Goal: Task Accomplishment & Management: Manage account settings

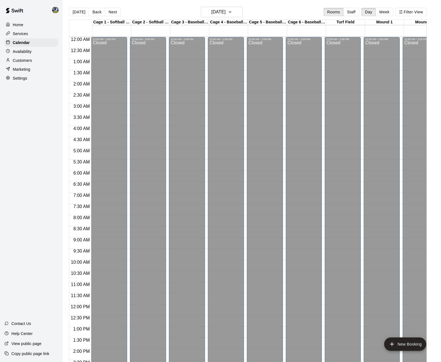
scroll to position [176, 0]
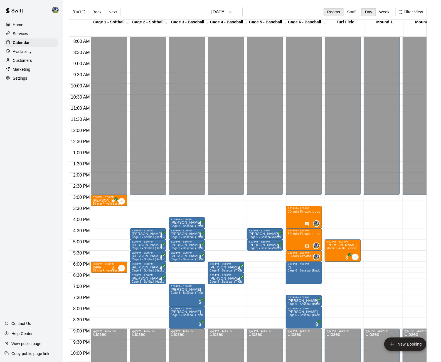
click at [28, 77] on div "Settings" at bounding box center [31, 78] width 54 height 8
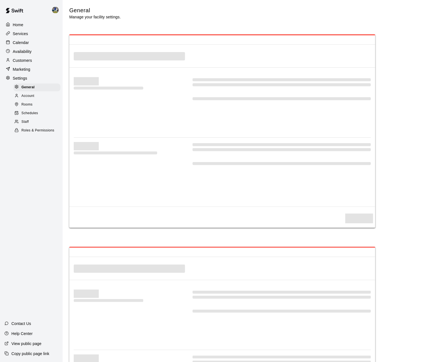
select select "**"
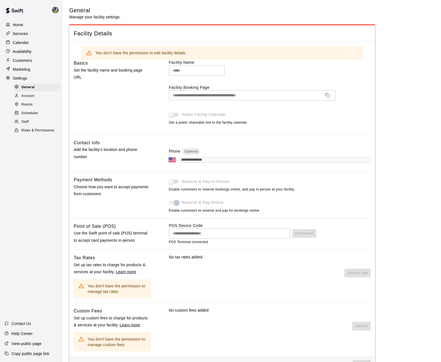
scroll to position [838, 0]
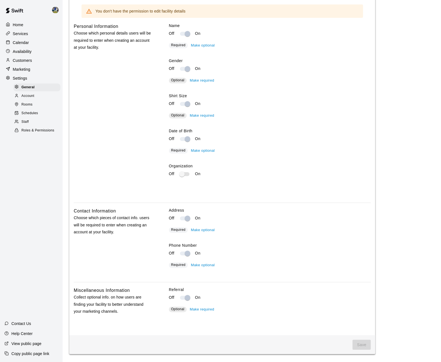
click at [30, 94] on span "Account" at bounding box center [27, 96] width 13 height 6
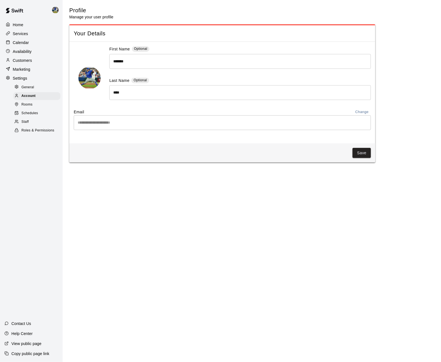
click at [28, 103] on span "Rooms" at bounding box center [26, 105] width 11 height 6
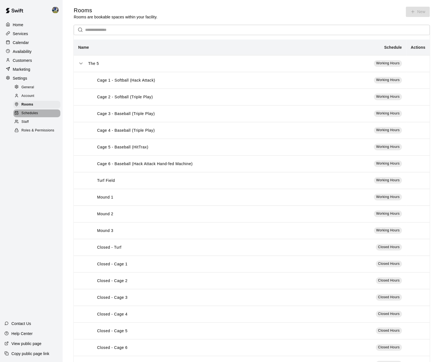
click at [29, 112] on span "Schedules" at bounding box center [29, 114] width 17 height 6
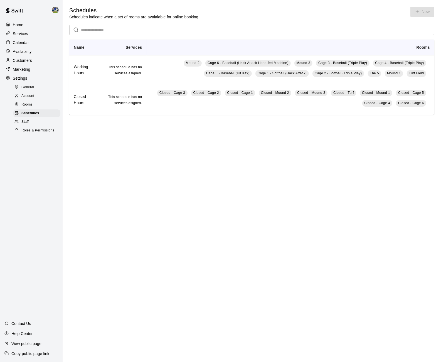
click at [29, 119] on div "Staff" at bounding box center [36, 122] width 47 height 8
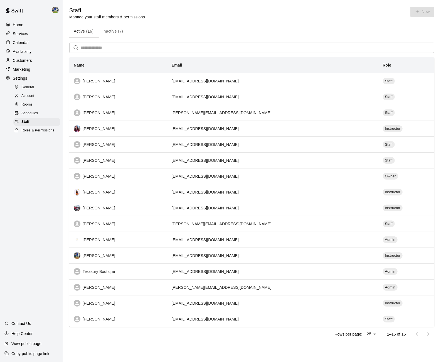
click at [34, 130] on span "Roles & Permissions" at bounding box center [37, 131] width 33 height 6
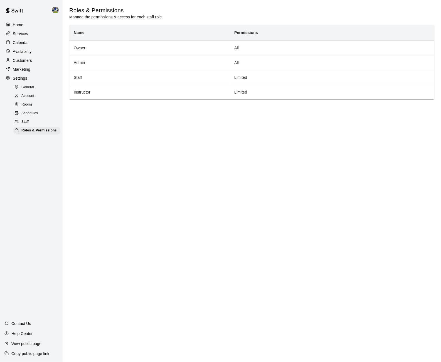
click at [40, 84] on div "General" at bounding box center [36, 88] width 47 height 8
select select "**"
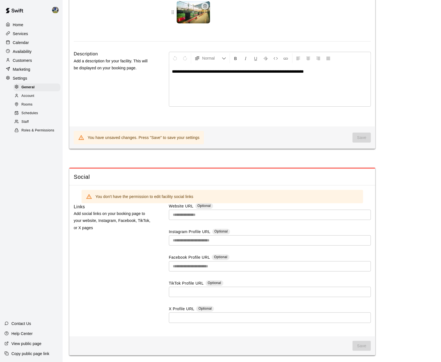
scroll to position [1377, 0]
click at [29, 60] on p "Customers" at bounding box center [22, 61] width 19 height 6
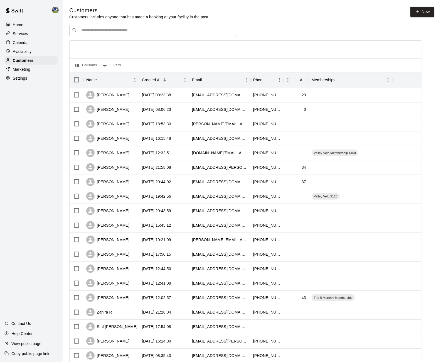
click at [35, 36] on div "Services" at bounding box center [31, 34] width 54 height 8
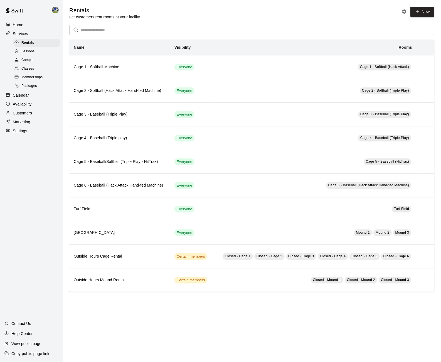
click at [27, 116] on div "Customers" at bounding box center [31, 113] width 54 height 8
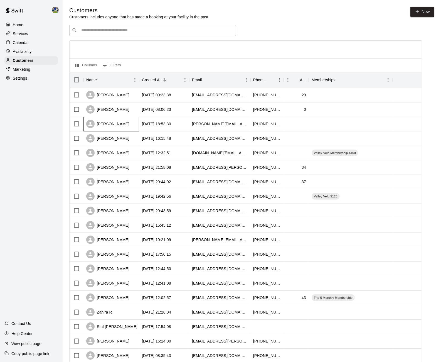
click at [119, 128] on div "[PERSON_NAME]" at bounding box center [107, 124] width 43 height 8
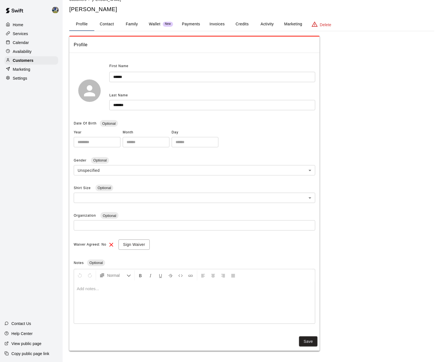
scroll to position [10, 0]
click at [95, 246] on span "Waiver Agreed: No" at bounding box center [90, 244] width 33 height 9
click at [30, 62] on p "Customers" at bounding box center [23, 61] width 21 height 6
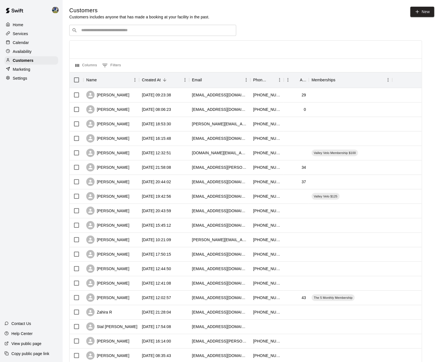
click at [118, 32] on input "Search customers by name or email" at bounding box center [157, 31] width 154 height 6
type input "****"
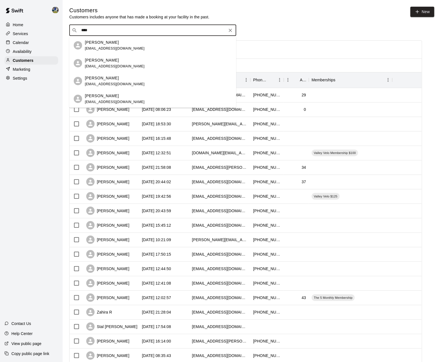
click at [123, 31] on input "****" at bounding box center [153, 31] width 146 height 6
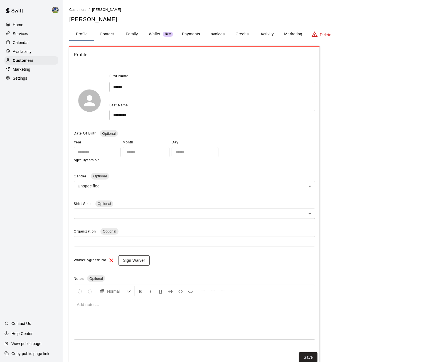
click at [134, 261] on button "Sign Waiver" at bounding box center [134, 260] width 31 height 10
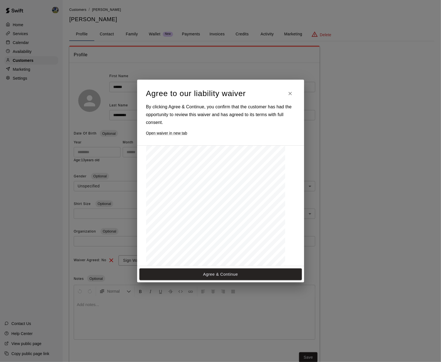
scroll to position [780, 0]
click at [180, 135] on h6 "Open waiver in new tab" at bounding box center [220, 133] width 149 height 6
